Goal: Communication & Community: Share content

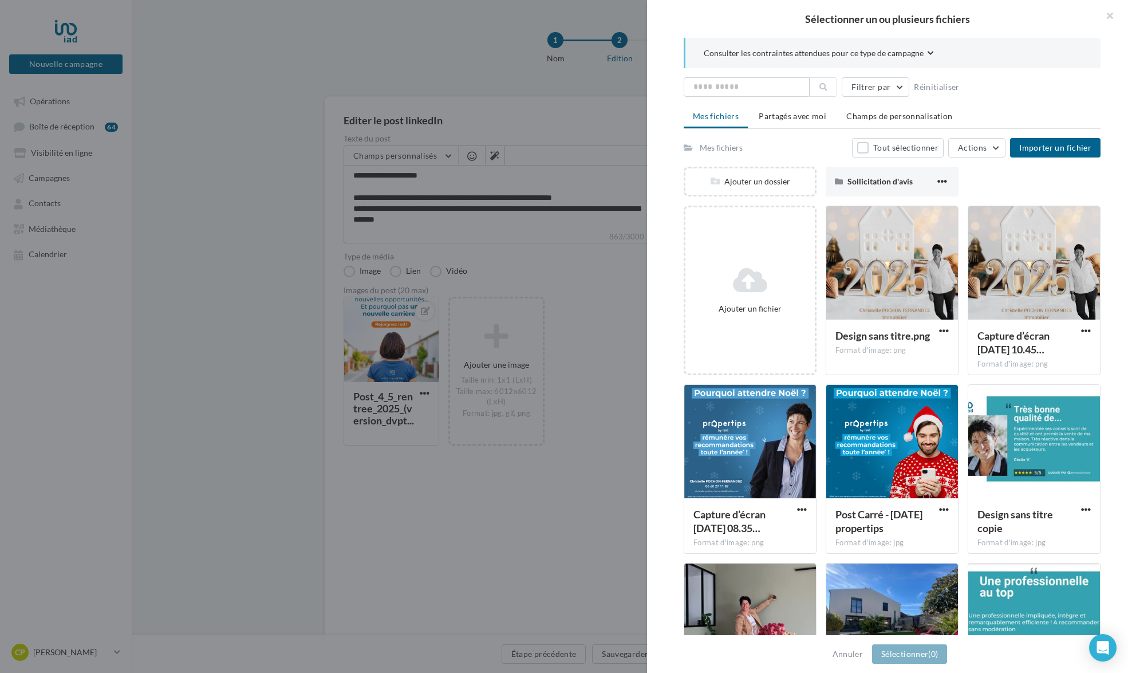
scroll to position [175, 0]
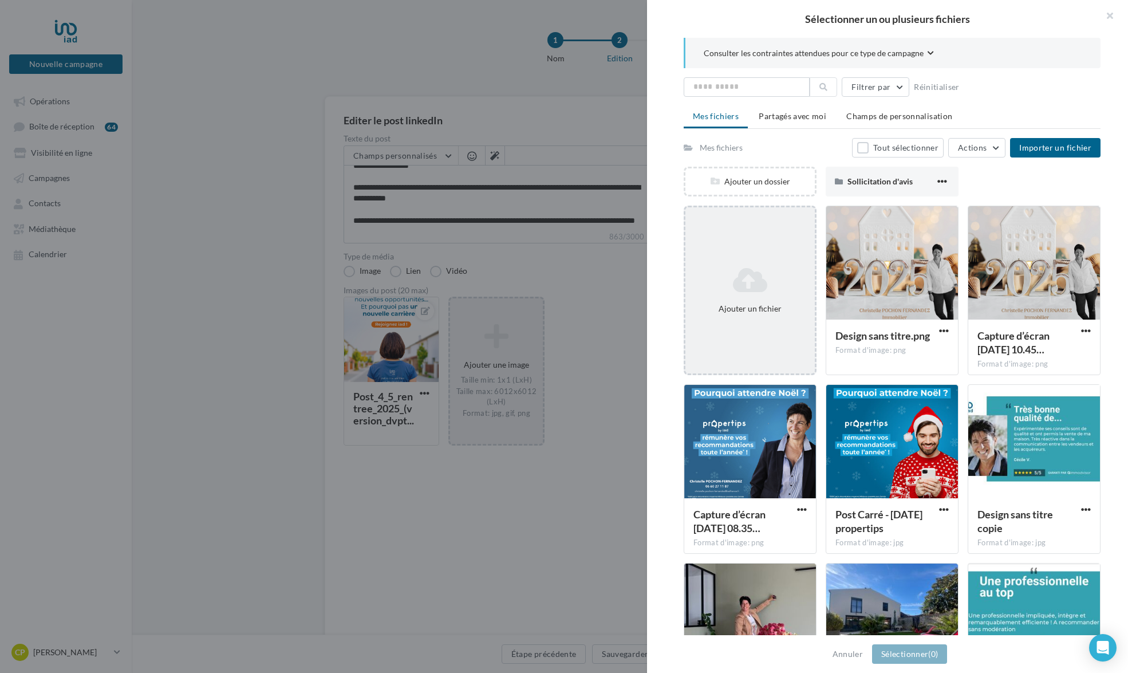
click at [747, 277] on icon at bounding box center [750, 279] width 120 height 27
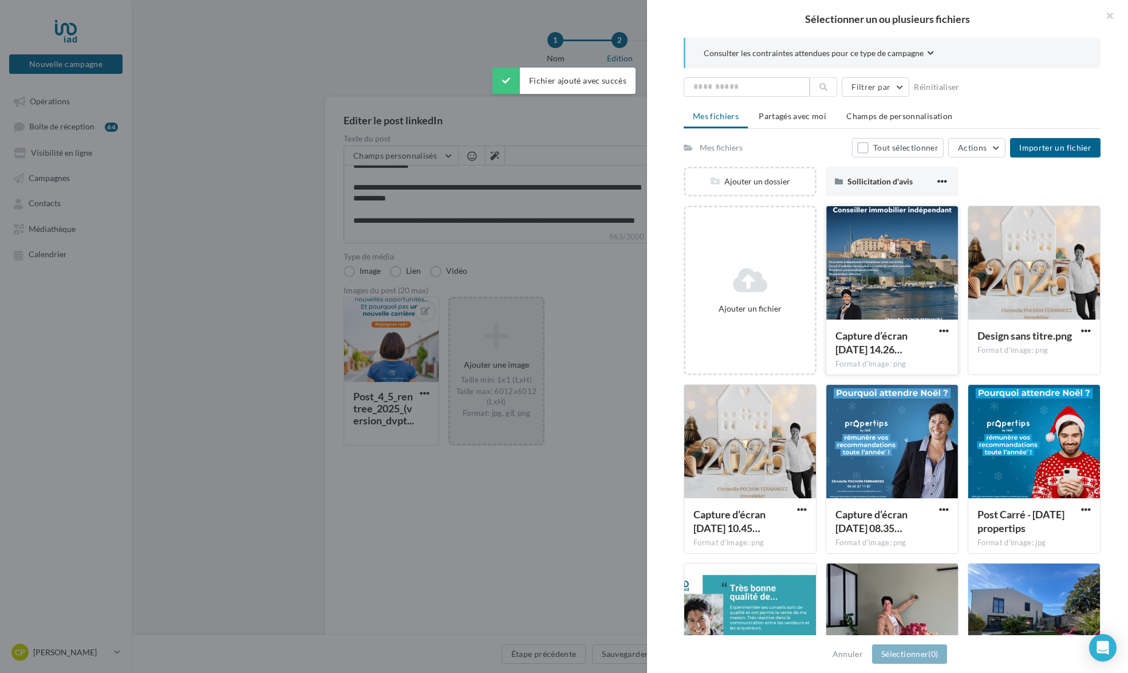
click at [911, 247] on div at bounding box center [892, 263] width 132 height 114
click at [1055, 141] on button "Importer un fichier" at bounding box center [1055, 147] width 90 height 19
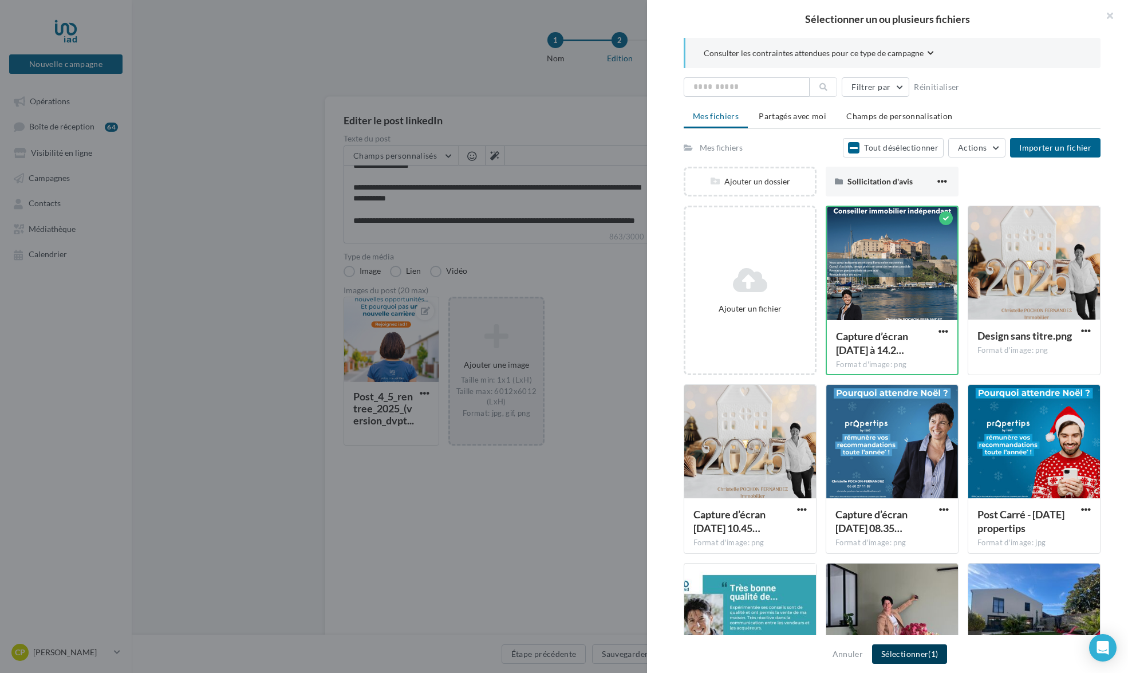
click at [922, 657] on button "Sélectionner (1)" at bounding box center [909, 653] width 75 height 19
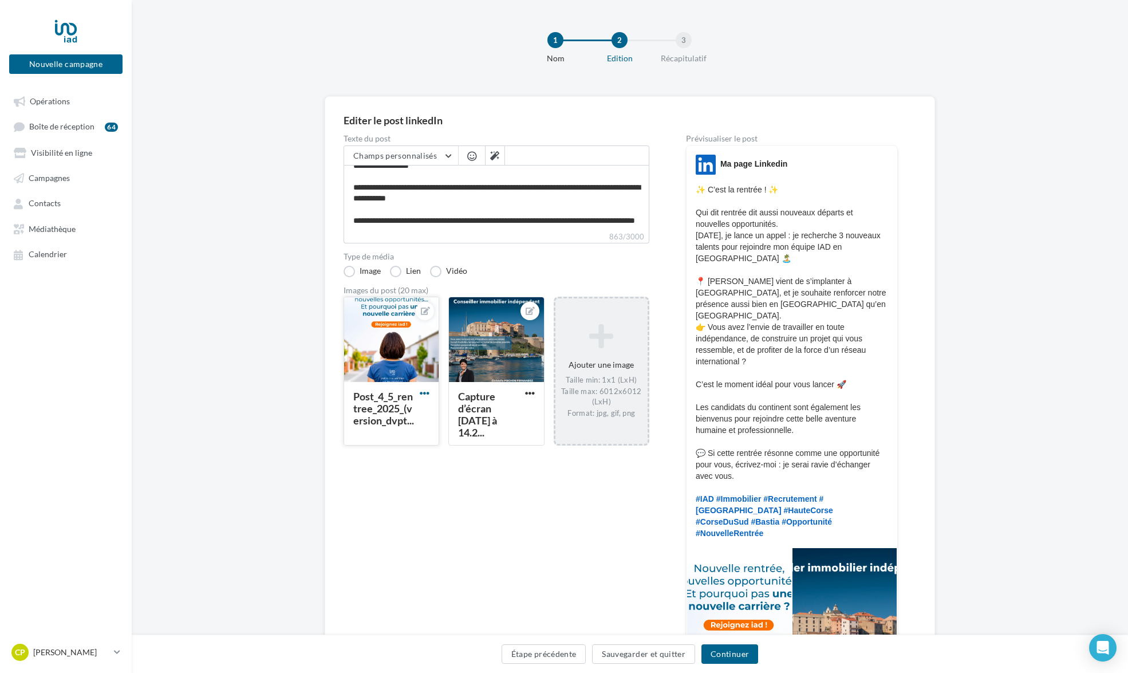
click at [428, 392] on span "button" at bounding box center [425, 393] width 10 height 10
click at [474, 477] on button "Supprimer" at bounding box center [477, 476] width 121 height 30
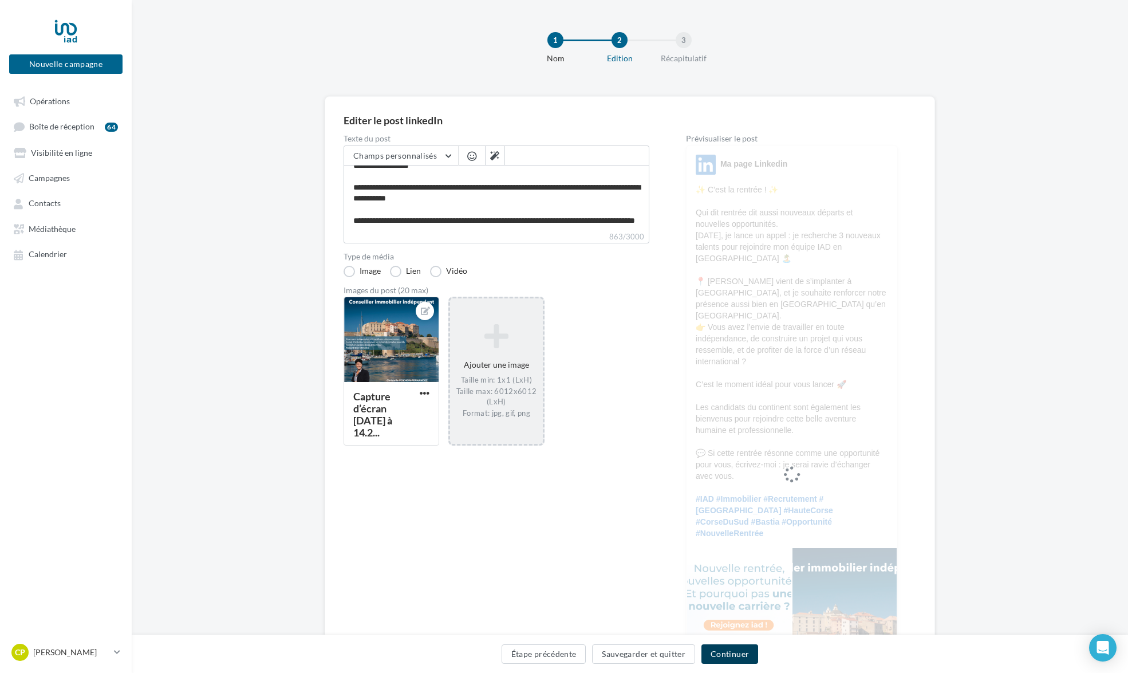
click at [746, 655] on button "Continuer" at bounding box center [729, 653] width 57 height 19
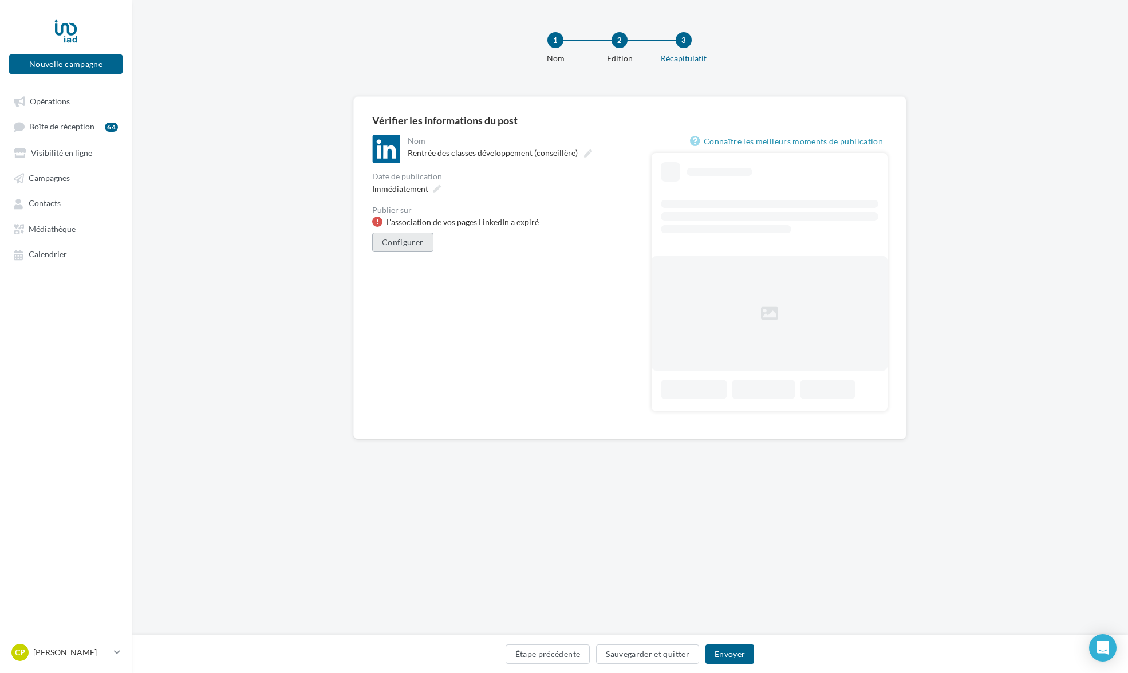
click at [401, 244] on button "Configurer" at bounding box center [402, 241] width 61 height 19
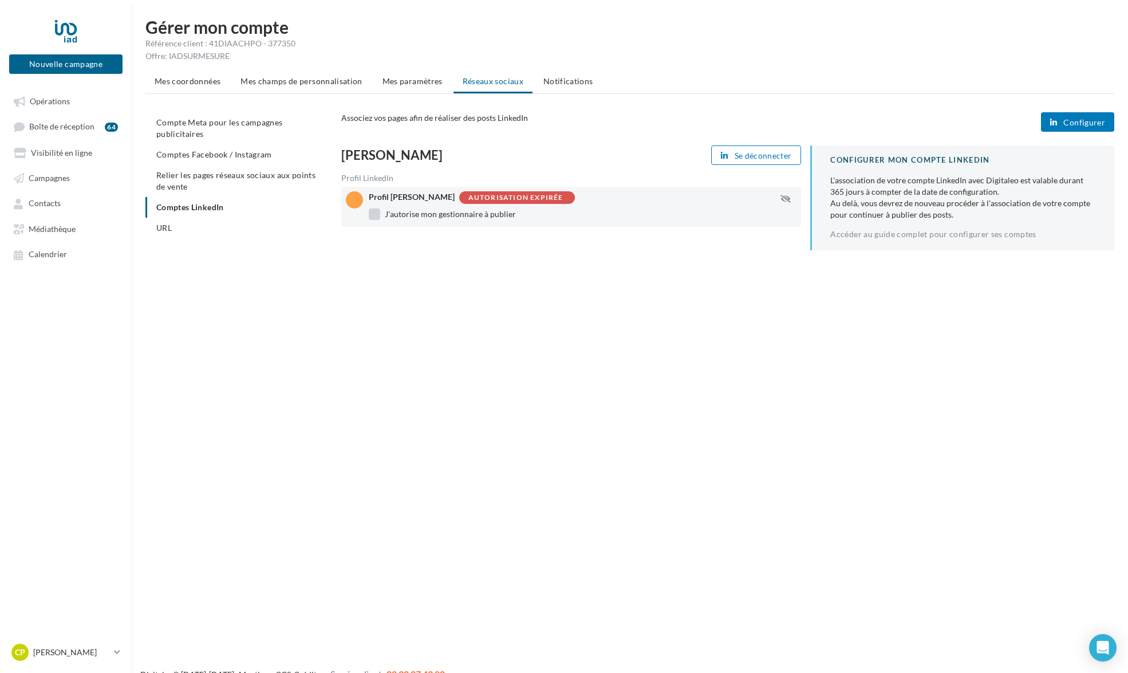
click at [465, 218] on label "J'autorise mon gestionnaire à publier" at bounding box center [442, 213] width 147 height 11
click at [380, 216] on label "J'autorise mon gestionnaire à publier" at bounding box center [442, 213] width 147 height 11
click at [493, 263] on div "Associez vos pages afin de réaliser des posts LinkedIn Configurer christelle PO…" at bounding box center [732, 198] width 782 height 172
click at [563, 199] on div "Autorisation expirée" at bounding box center [515, 197] width 95 height 7
click at [789, 157] on span "Se déconnecter" at bounding box center [762, 155] width 57 height 9
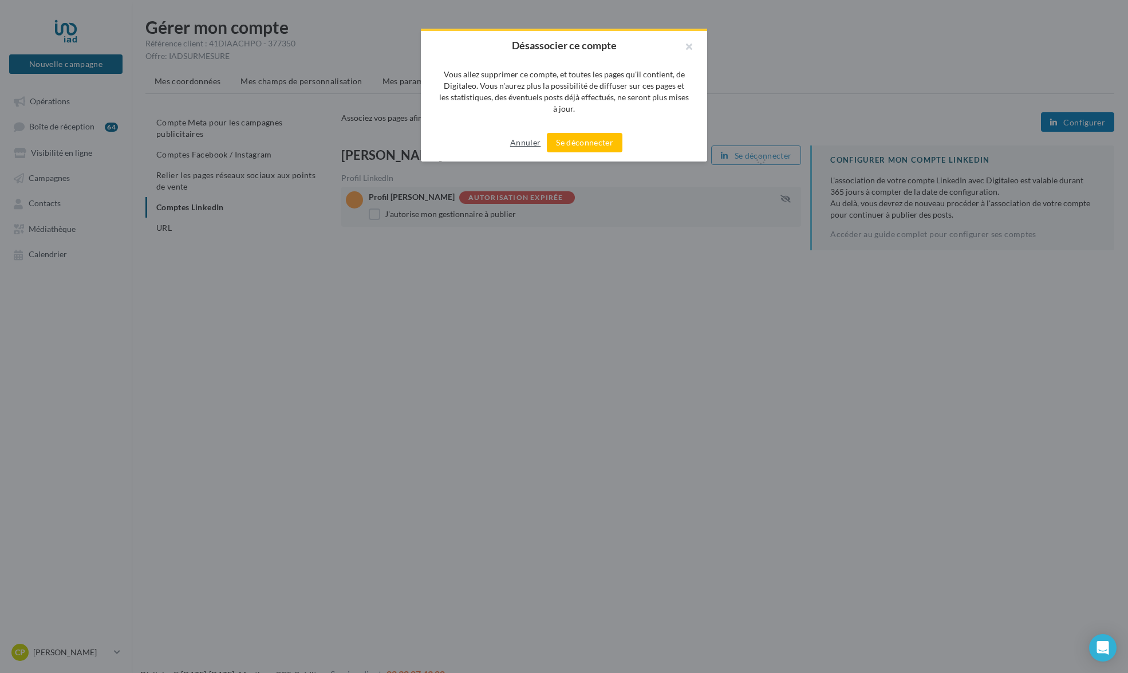
click at [528, 146] on button "Annuler" at bounding box center [524, 143] width 39 height 14
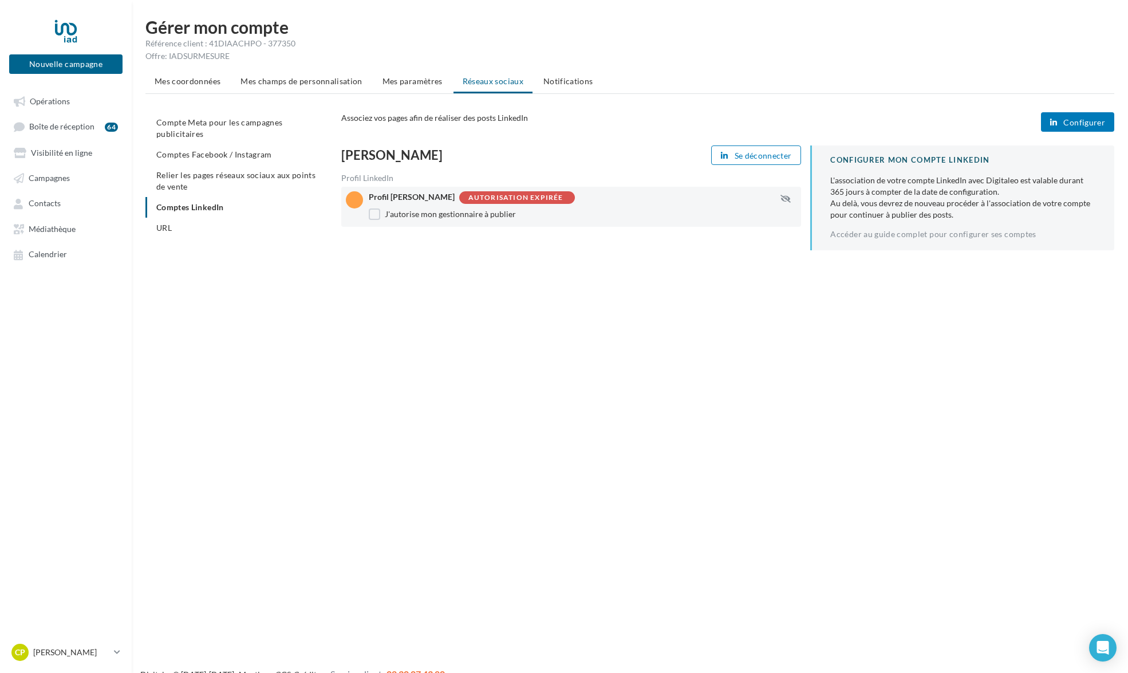
click at [1093, 128] on button "Configurer" at bounding box center [1077, 121] width 73 height 19
click at [655, 203] on div "Profil christelle POCHON-FERNANDEZ J'autorise mon gestionnaire à publier" at bounding box center [587, 206] width 437 height 30
click at [562, 81] on span "Notifications" at bounding box center [568, 81] width 50 height 10
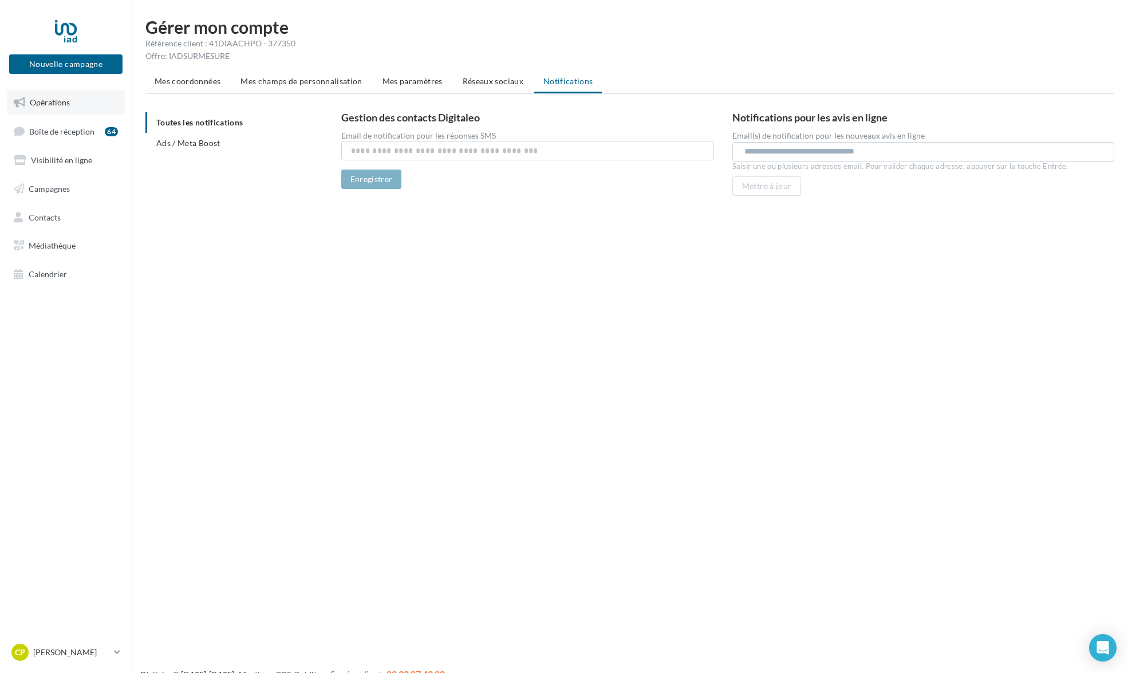
click at [55, 106] on span "Opérations" at bounding box center [50, 102] width 40 height 10
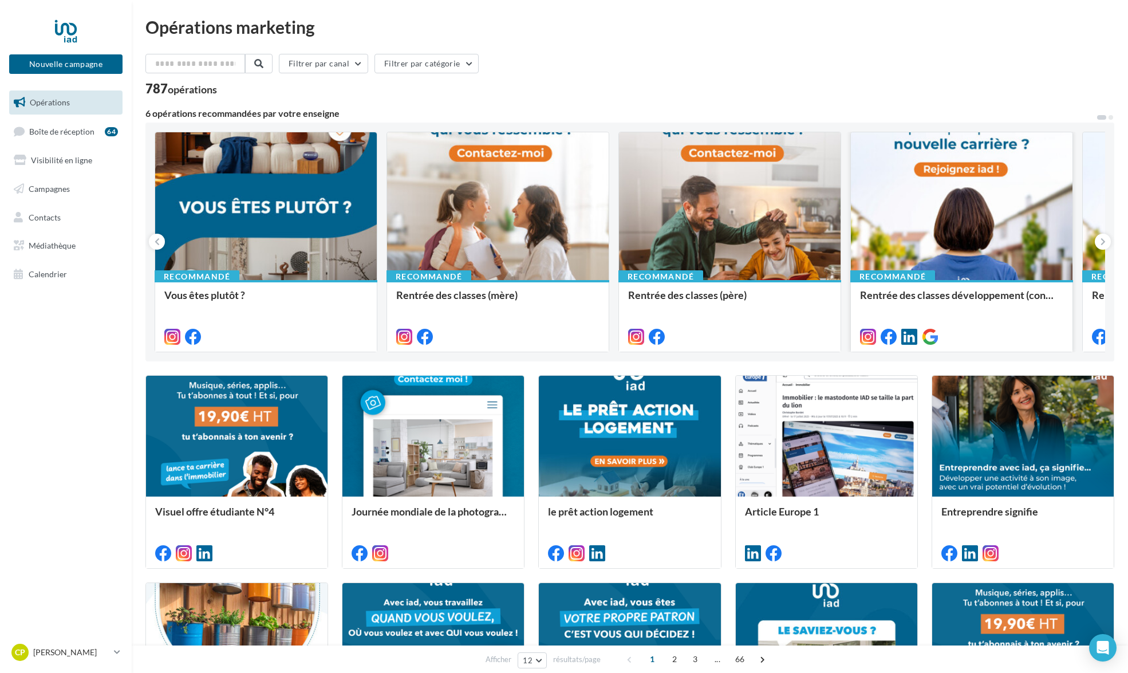
click at [955, 196] on div at bounding box center [962, 206] width 222 height 149
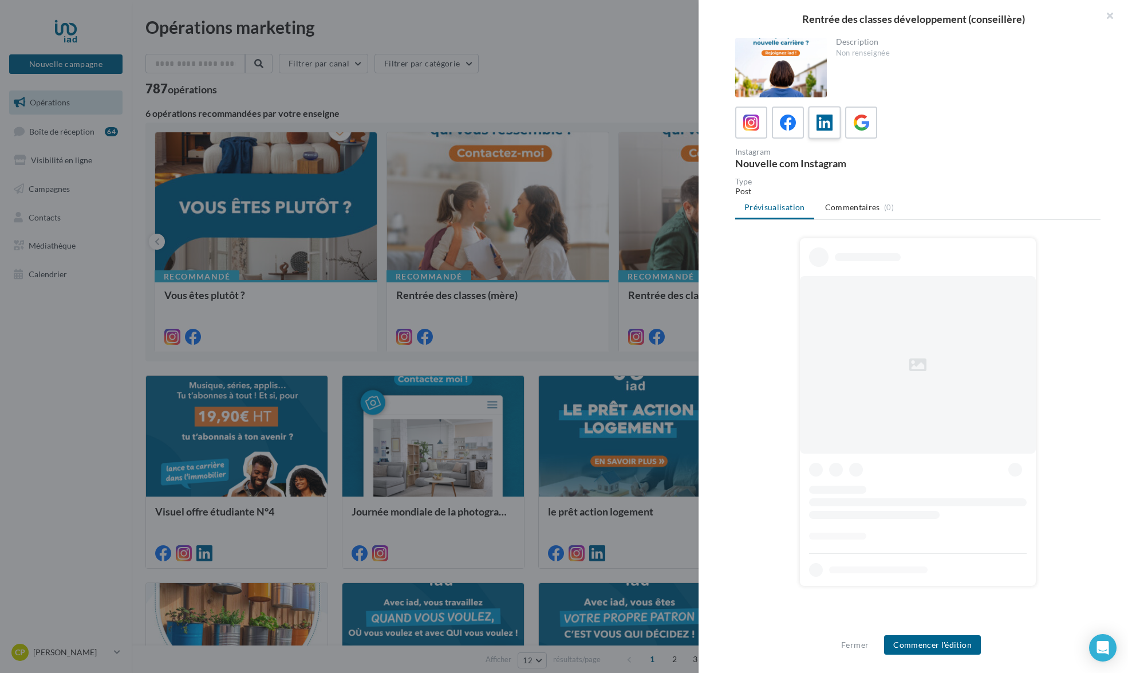
click at [827, 135] on label at bounding box center [824, 122] width 33 height 33
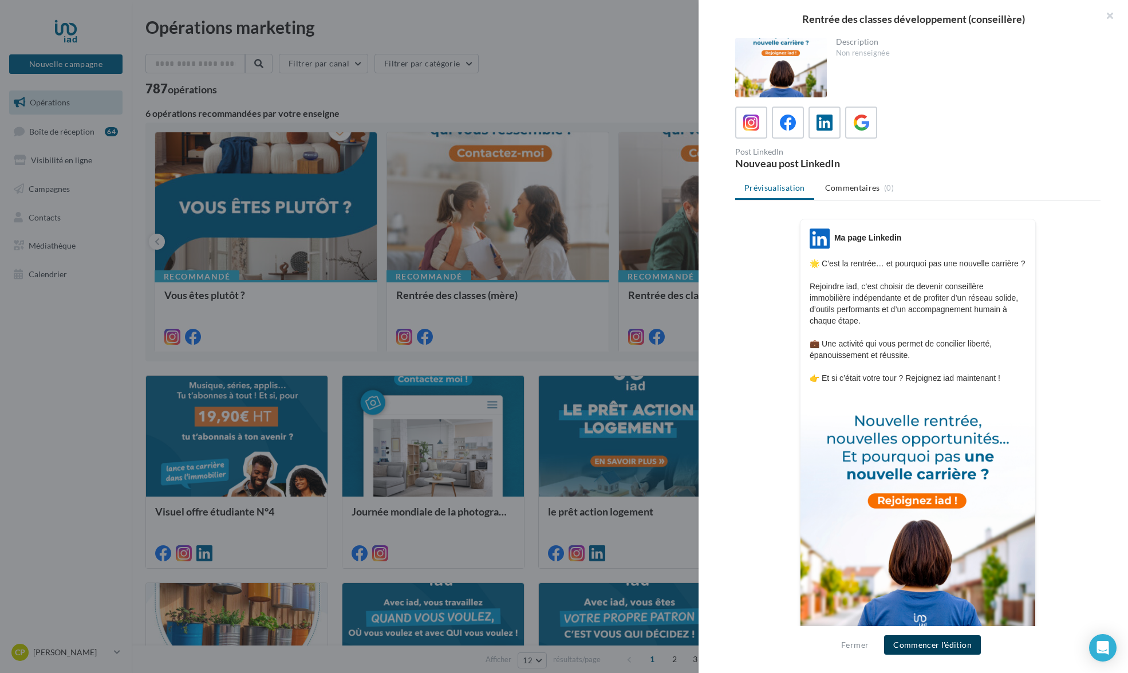
click at [937, 645] on button "Commencer l'édition" at bounding box center [932, 644] width 97 height 19
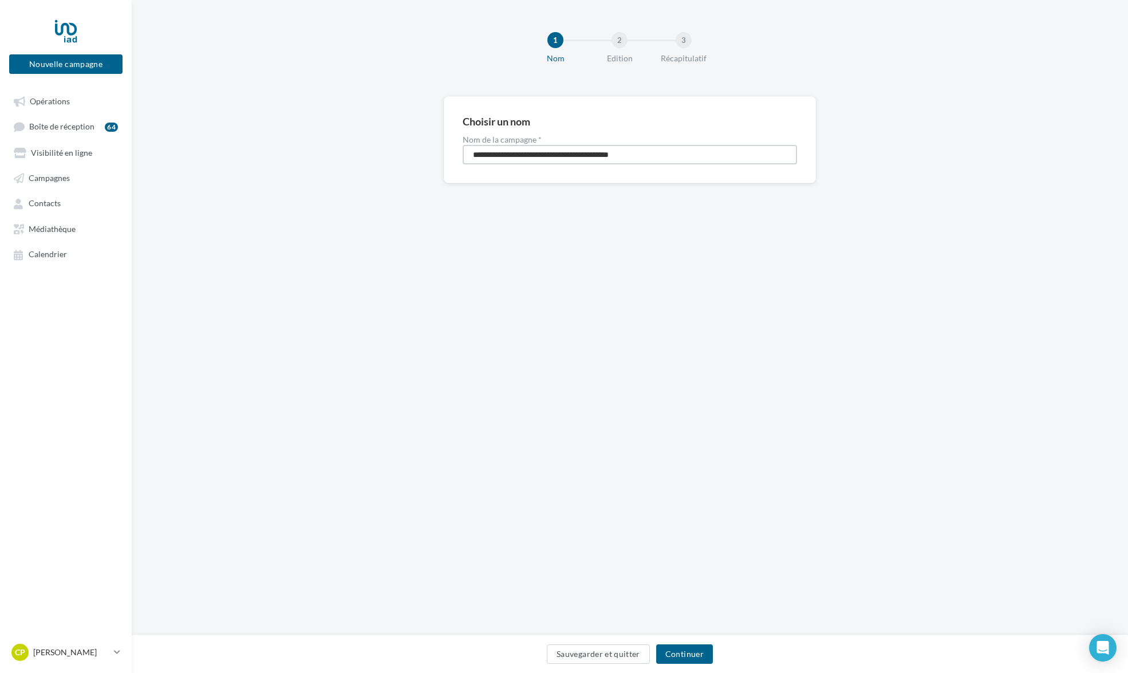
drag, startPoint x: 497, startPoint y: 157, endPoint x: 497, endPoint y: 163, distance: 6.3
click at [497, 157] on input "**********" at bounding box center [630, 154] width 334 height 19
click at [688, 643] on div "Sauvegarder et quitter Continuer" at bounding box center [630, 653] width 996 height 38
click at [688, 651] on button "Continuer" at bounding box center [684, 653] width 57 height 19
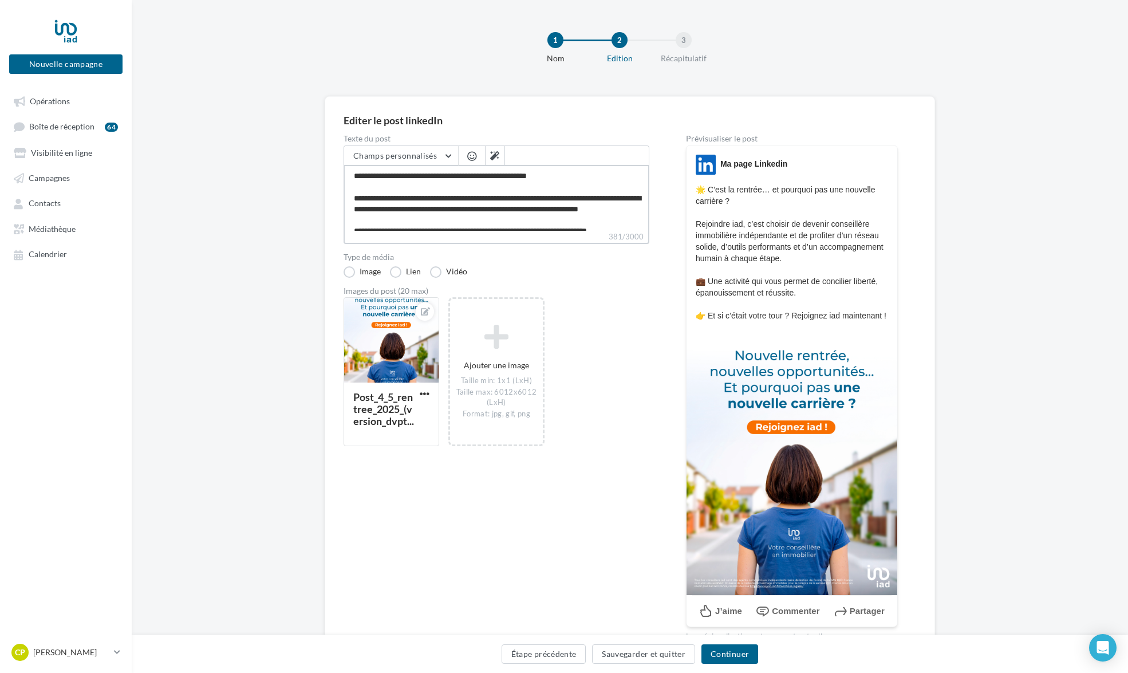
scroll to position [44, 0]
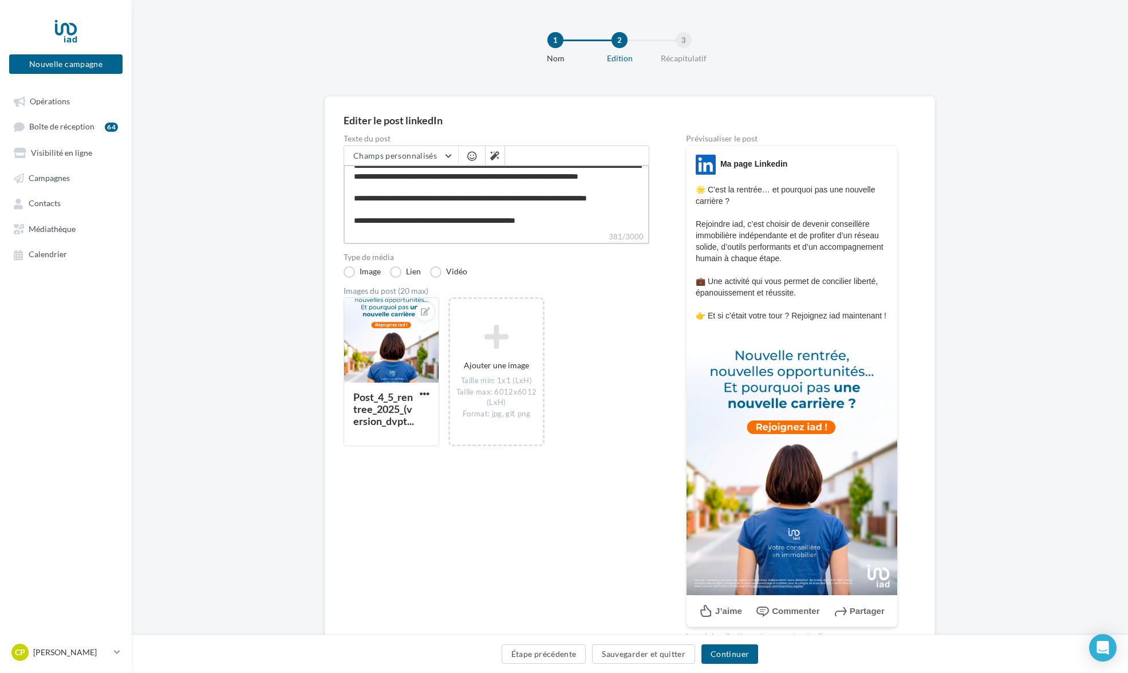
drag, startPoint x: 353, startPoint y: 173, endPoint x: 428, endPoint y: 242, distance: 101.3
click at [428, 242] on div "**********" at bounding box center [496, 194] width 306 height 98
paste textarea "**********"
type textarea "**********"
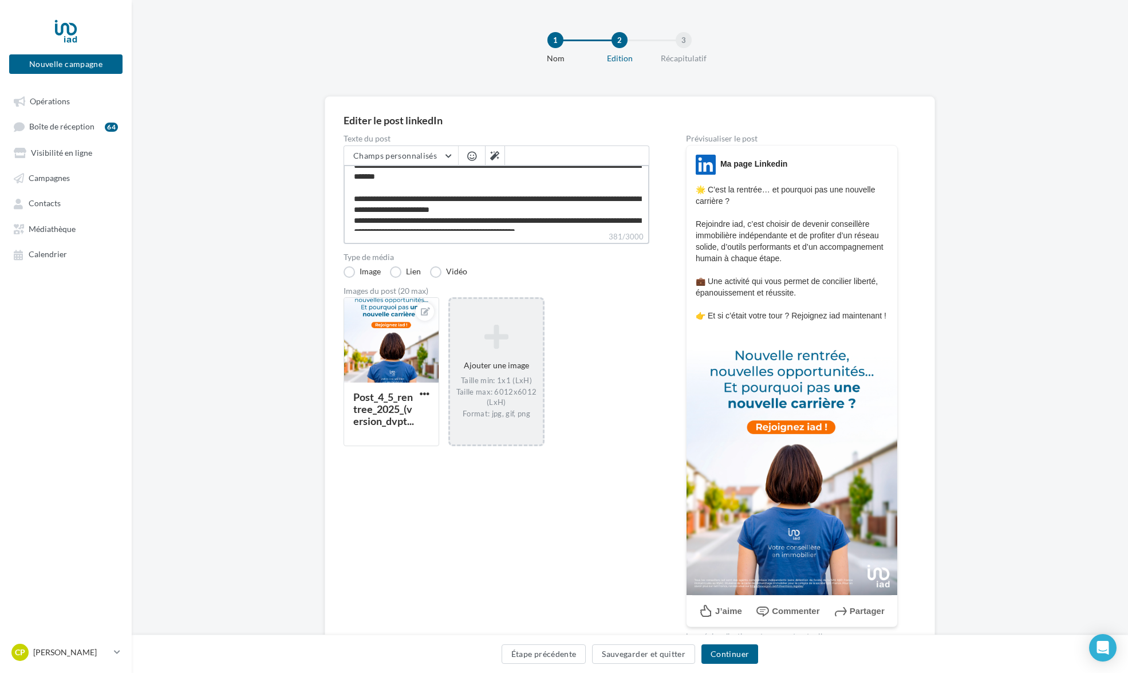
scroll to position [171, 0]
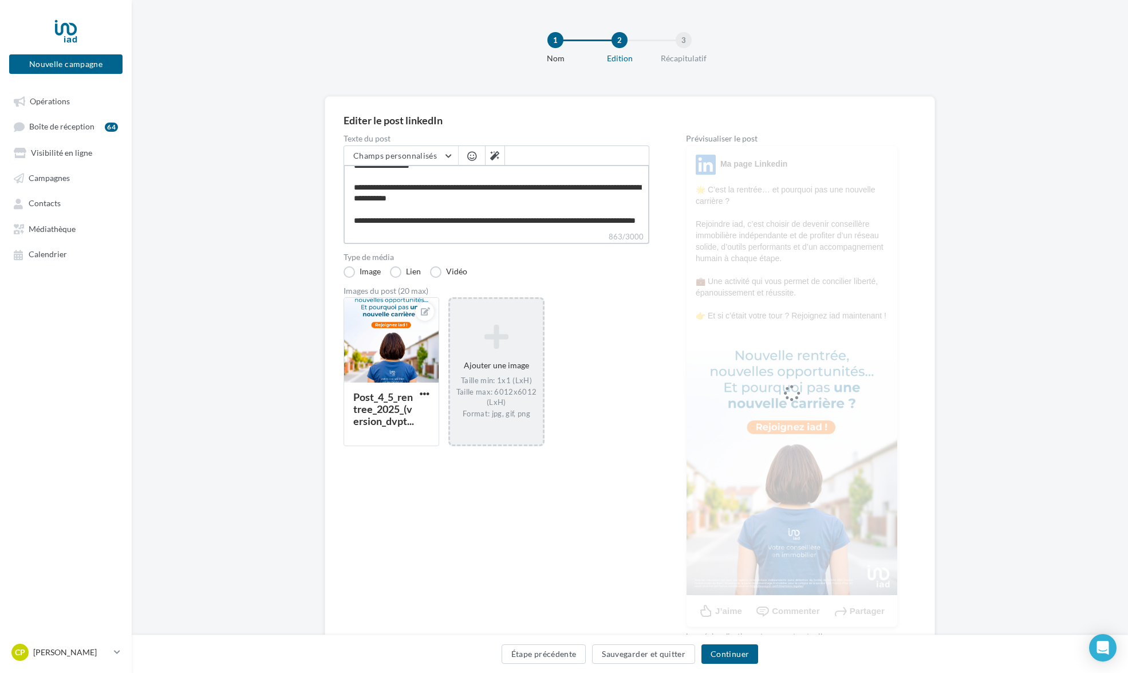
type textarea "**********"
click at [494, 366] on div "Ajouter une image Taille min: 1x1 (LxH) Taille max: 6012x6012 (LxH) Format: jpg…" at bounding box center [496, 371] width 92 height 106
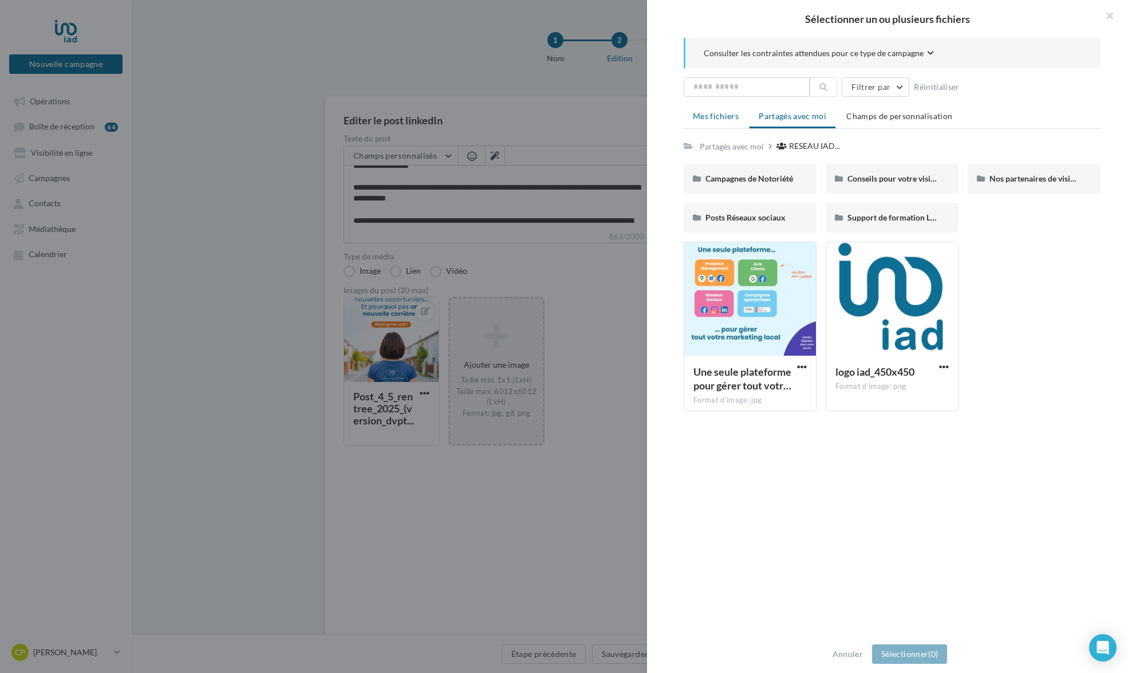
click at [707, 119] on span "Mes fichiers" at bounding box center [716, 116] width 46 height 10
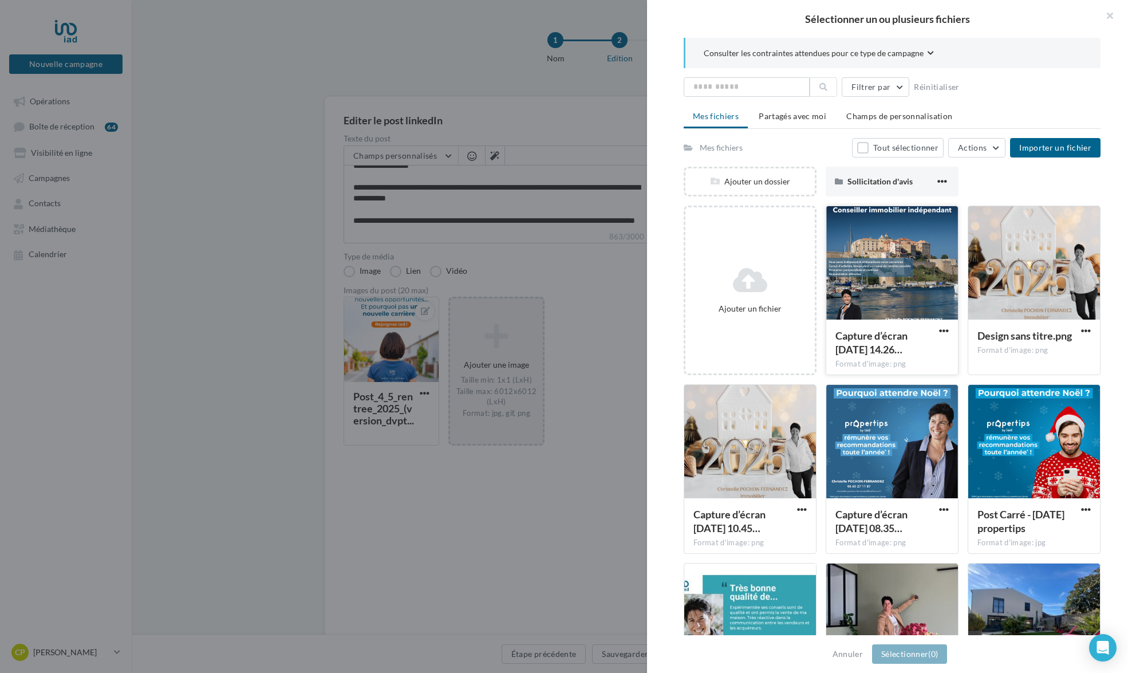
click at [897, 264] on div at bounding box center [892, 263] width 132 height 114
click at [903, 652] on button "Sélectionner (1)" at bounding box center [909, 653] width 75 height 19
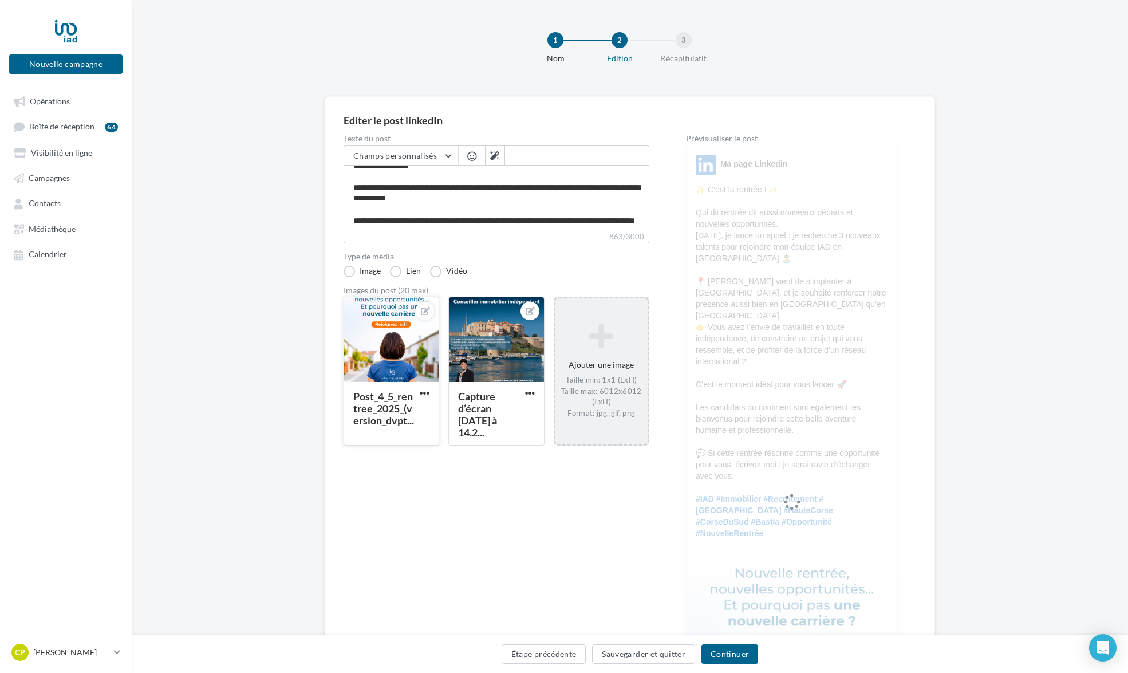
click at [420, 405] on div "Post_4_5_rentree_2025_(version_dvpt..." at bounding box center [389, 409] width 72 height 36
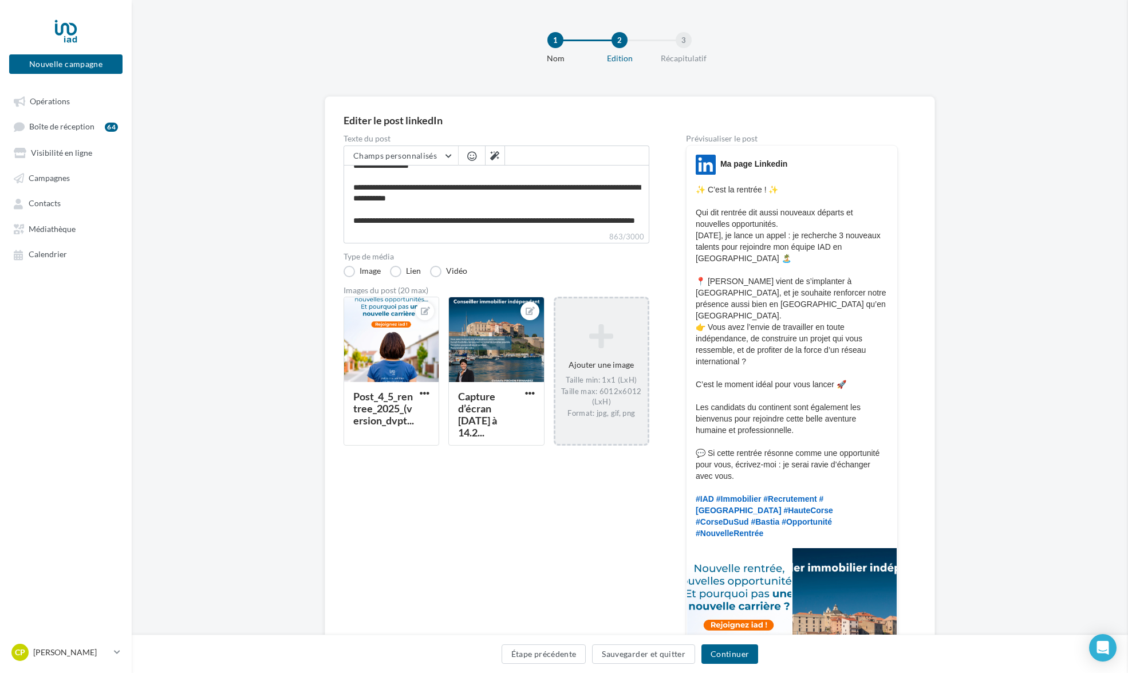
click at [432, 445] on div "Sélectionner un fichier Consulter les contraintes attendues pour ce type de cam…" at bounding box center [391, 445] width 96 height 0
click at [425, 392] on span "button" at bounding box center [425, 393] width 10 height 10
click at [459, 476] on button "Supprimer" at bounding box center [477, 476] width 121 height 30
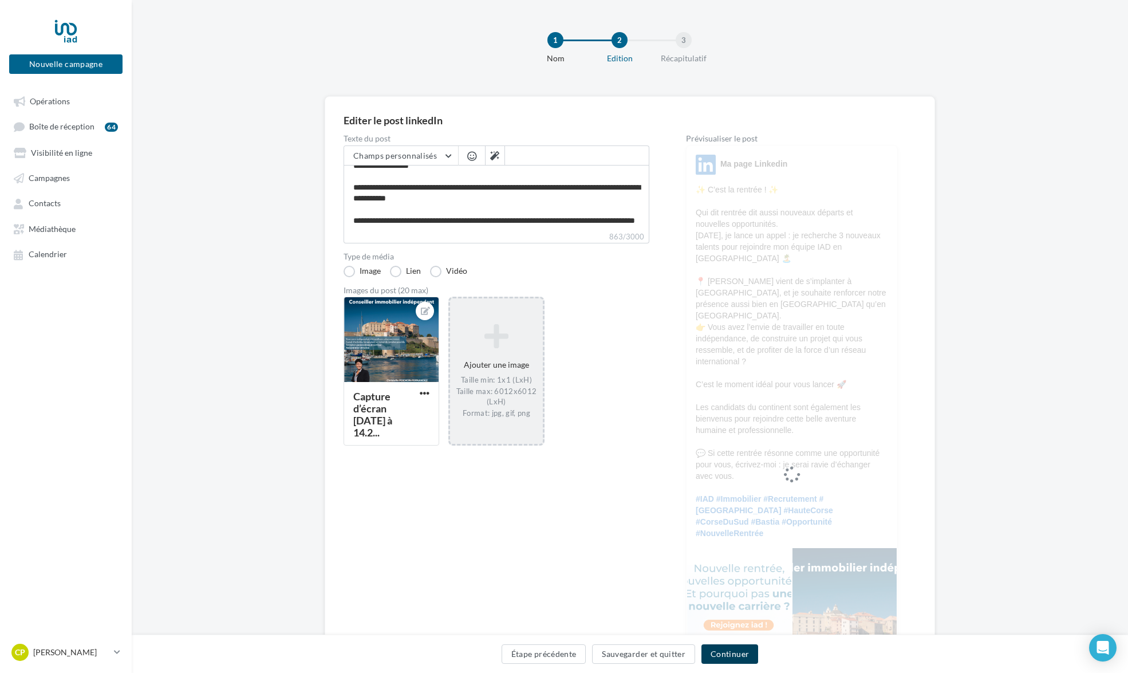
click at [744, 654] on button "Continuer" at bounding box center [729, 653] width 57 height 19
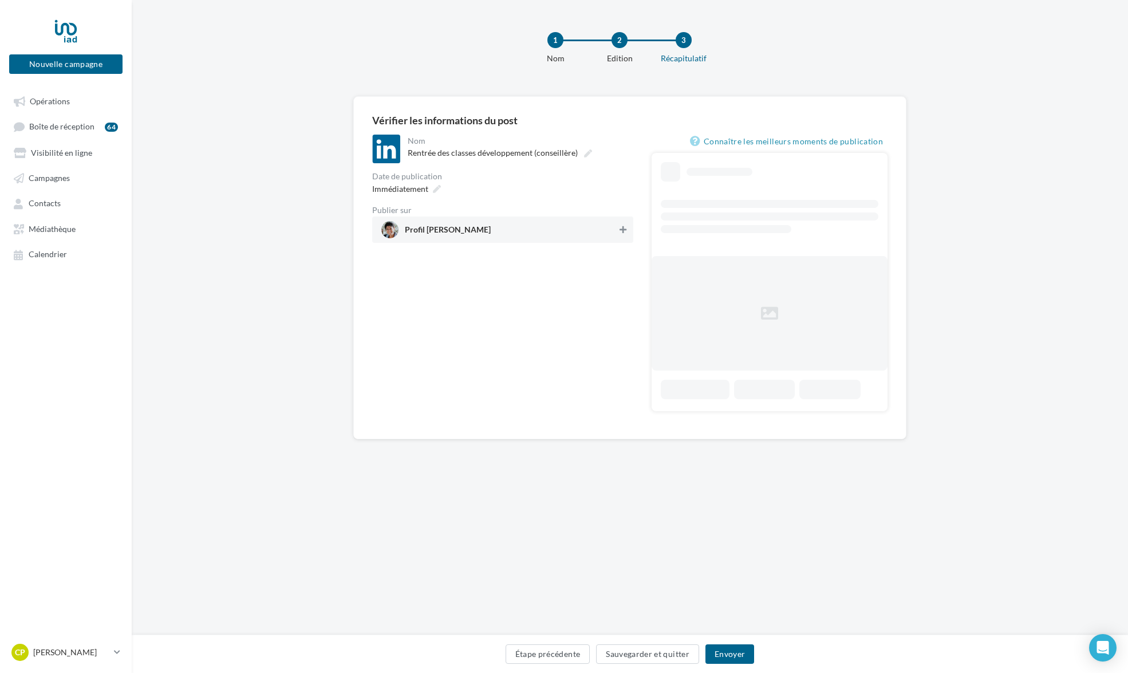
click at [624, 235] on button at bounding box center [622, 230] width 11 height 14
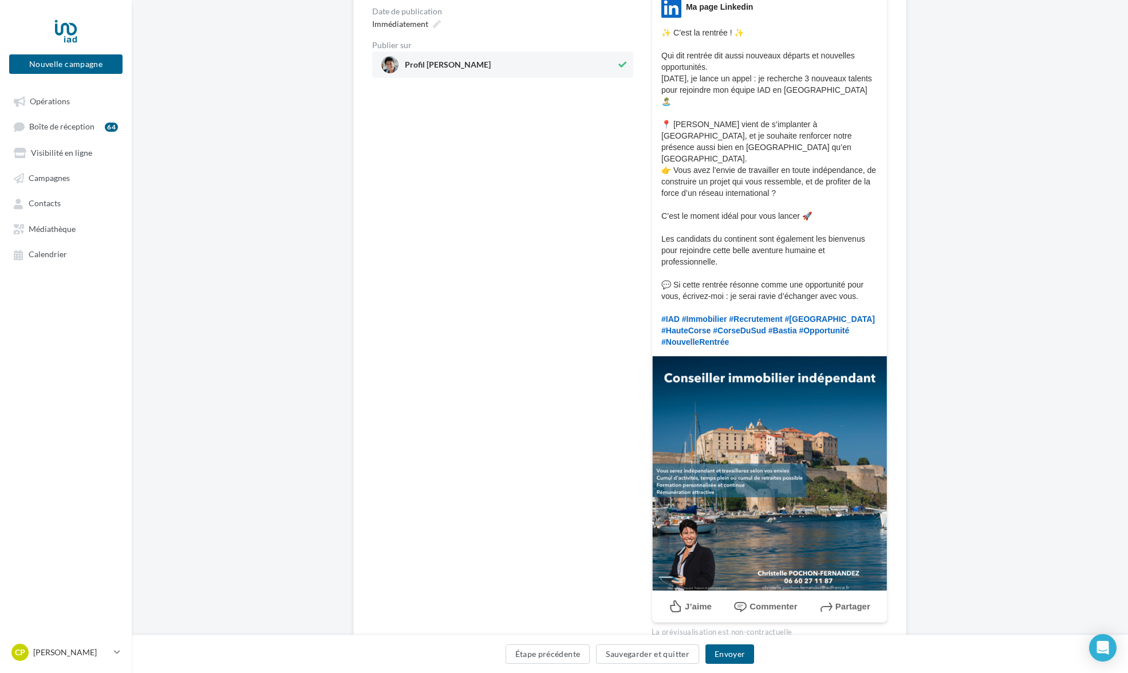
scroll to position [191, 0]
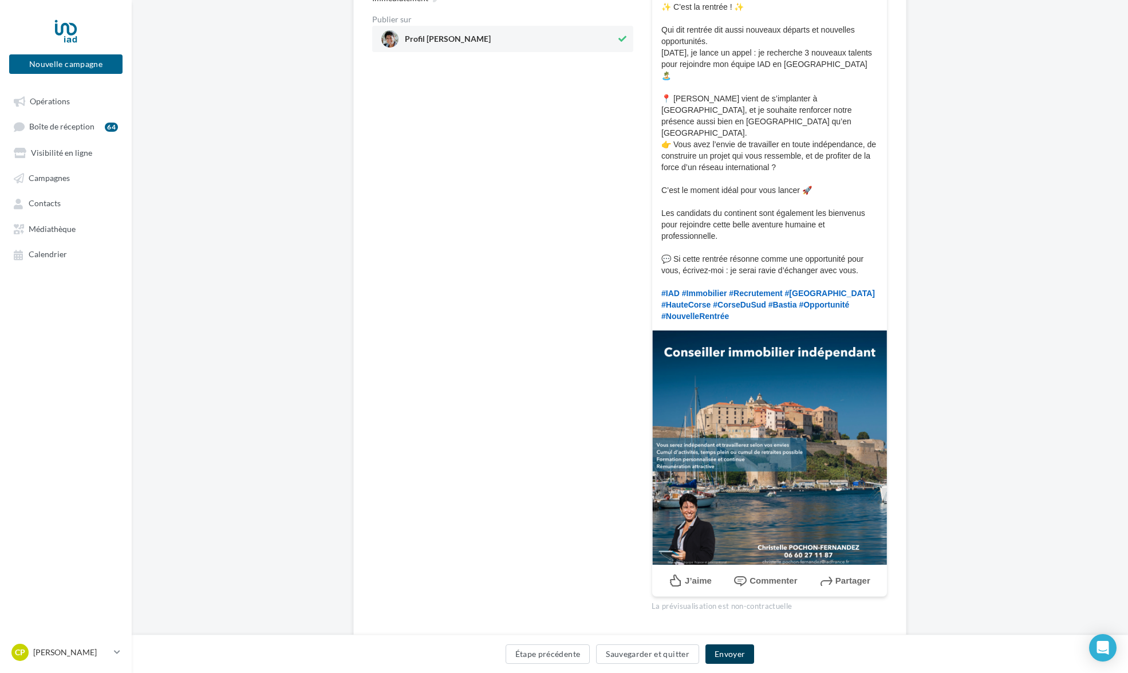
click at [734, 662] on button "Envoyer" at bounding box center [729, 653] width 49 height 19
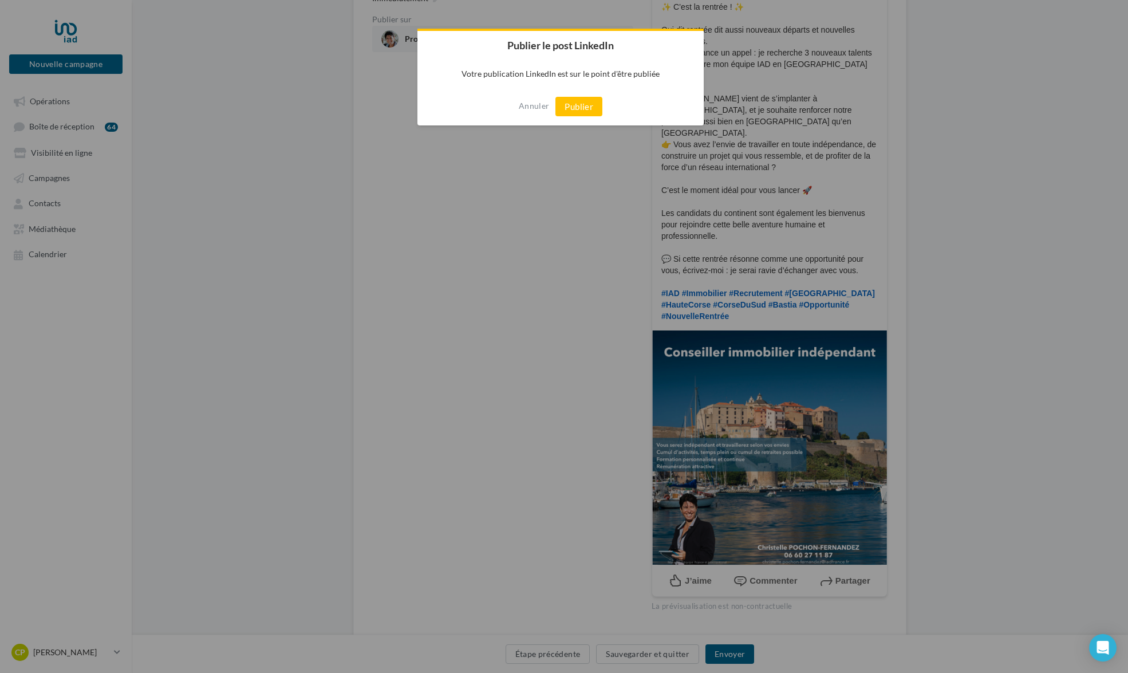
click at [575, 102] on button "Publier" at bounding box center [578, 106] width 47 height 19
